Goal: Task Accomplishment & Management: Complete application form

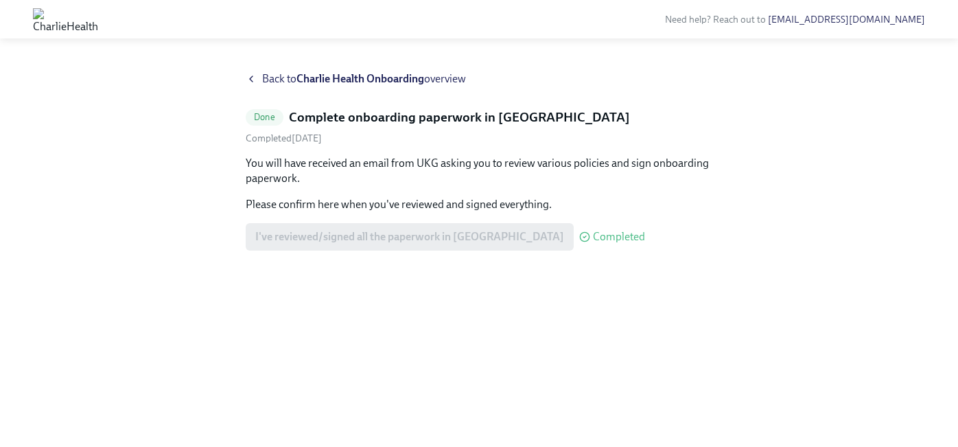
click at [356, 73] on strong "Charlie Health Onboarding" at bounding box center [360, 78] width 128 height 13
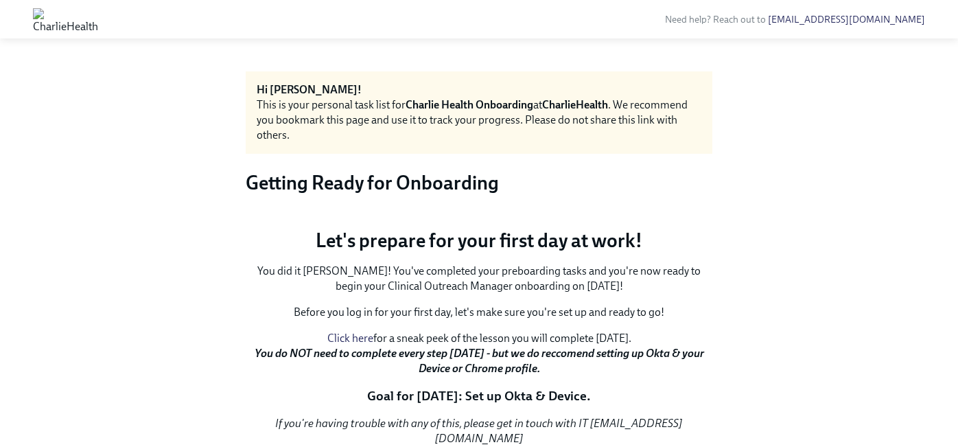
click at [427, 182] on h3 "Getting Ready for Onboarding" at bounding box center [479, 182] width 466 height 25
click at [73, 32] on div at bounding box center [65, 19] width 98 height 33
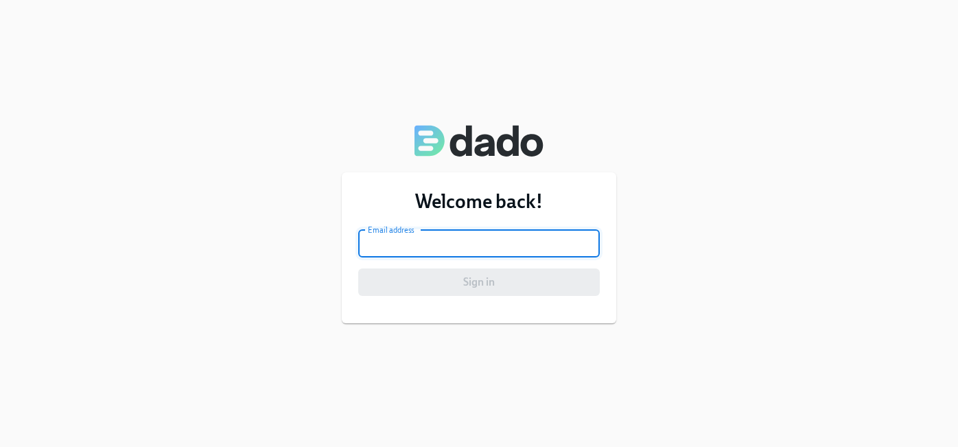
click at [442, 236] on input "email" at bounding box center [478, 243] width 241 height 27
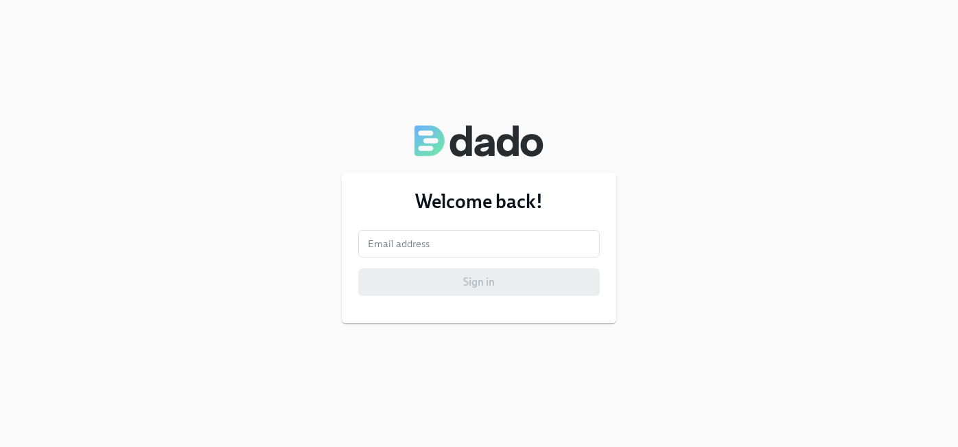
click at [783, 222] on div "Welcome back! Email address Email address Sign in" at bounding box center [479, 223] width 958 height 447
